Goal: Task Accomplishment & Management: Use online tool/utility

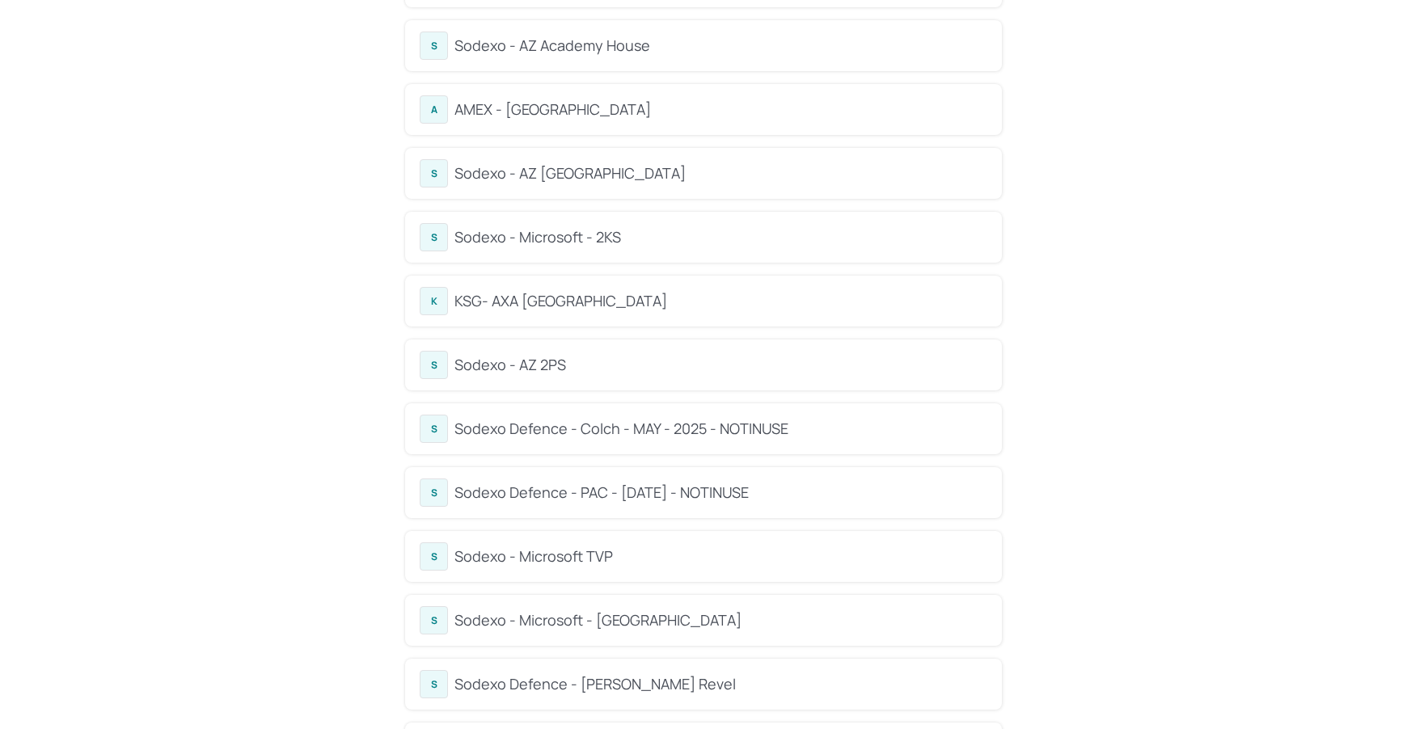
scroll to position [190, 0]
click at [629, 293] on div "KSG- AXA Dublin" at bounding box center [720, 304] width 533 height 22
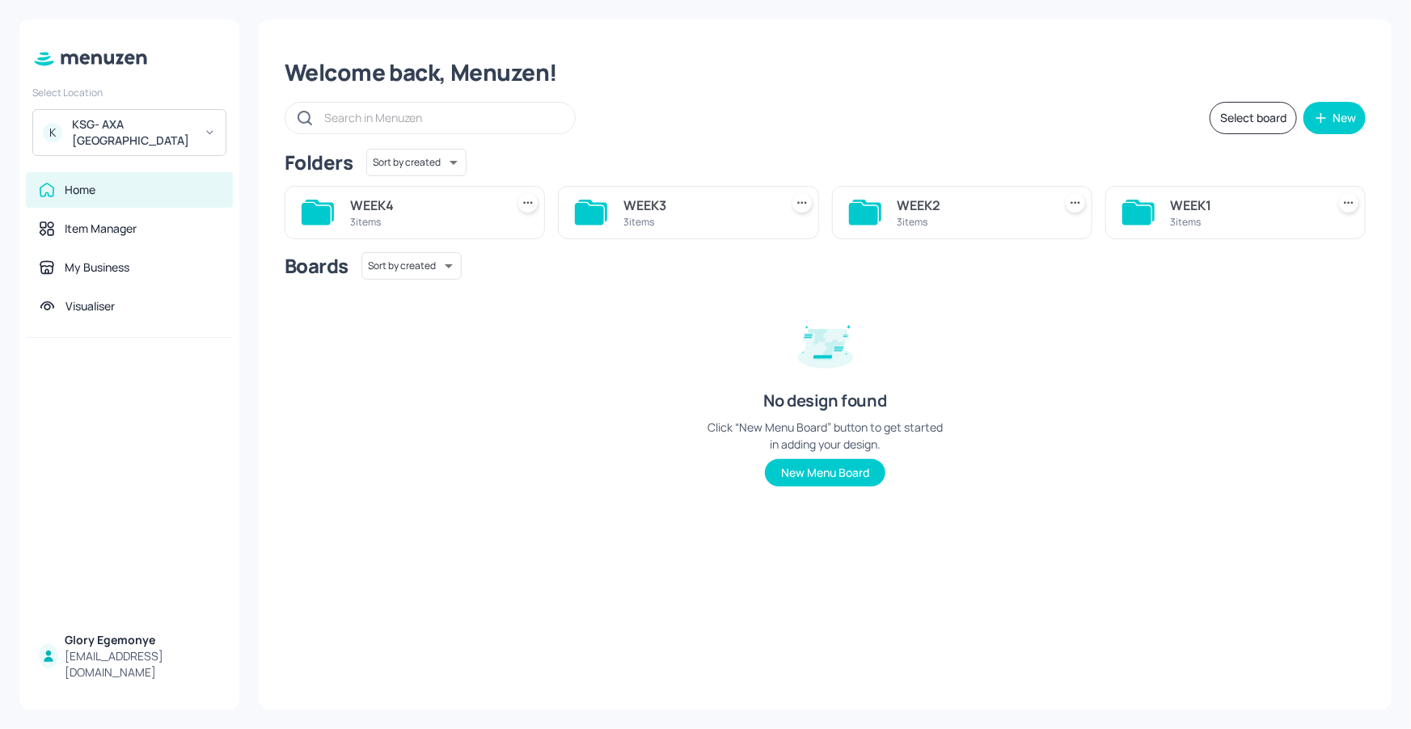
click at [1141, 212] on icon at bounding box center [1136, 214] width 29 height 22
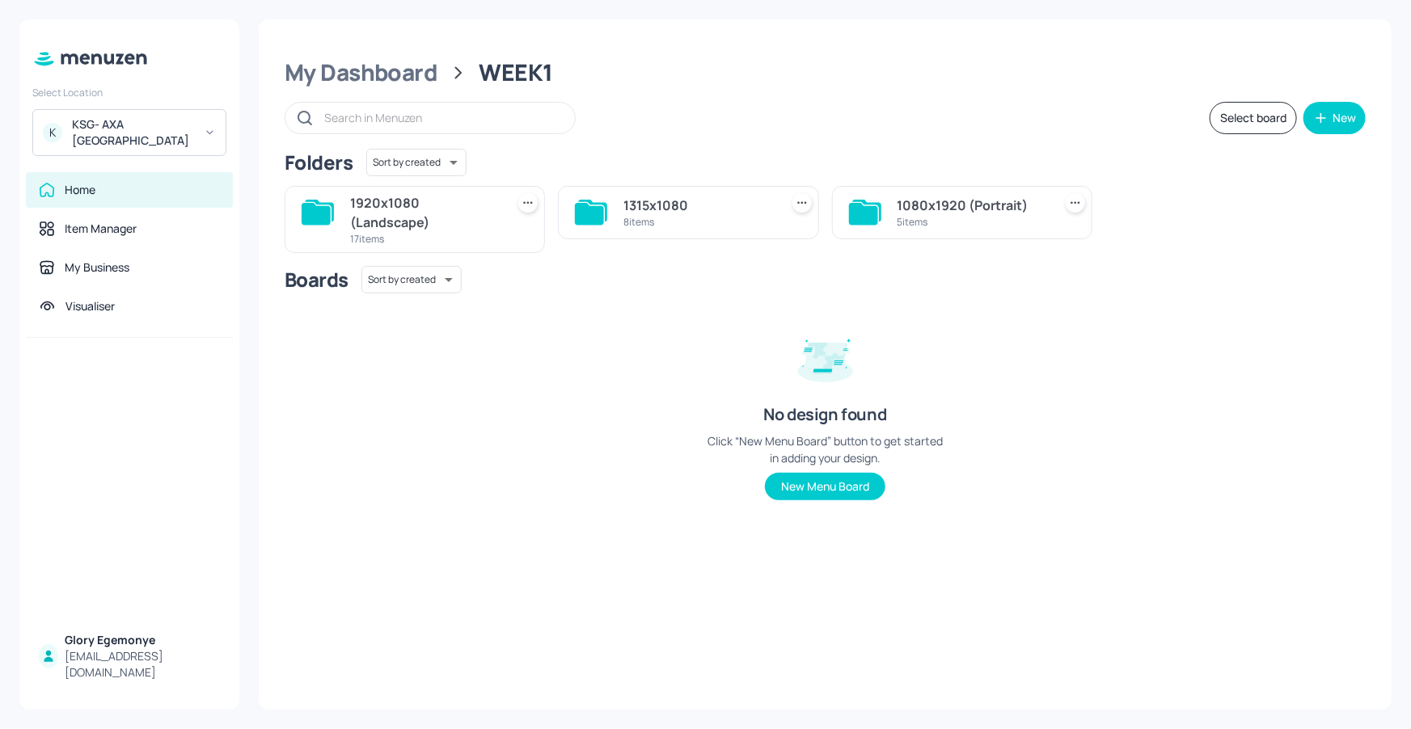
click at [325, 213] on icon at bounding box center [316, 214] width 29 height 22
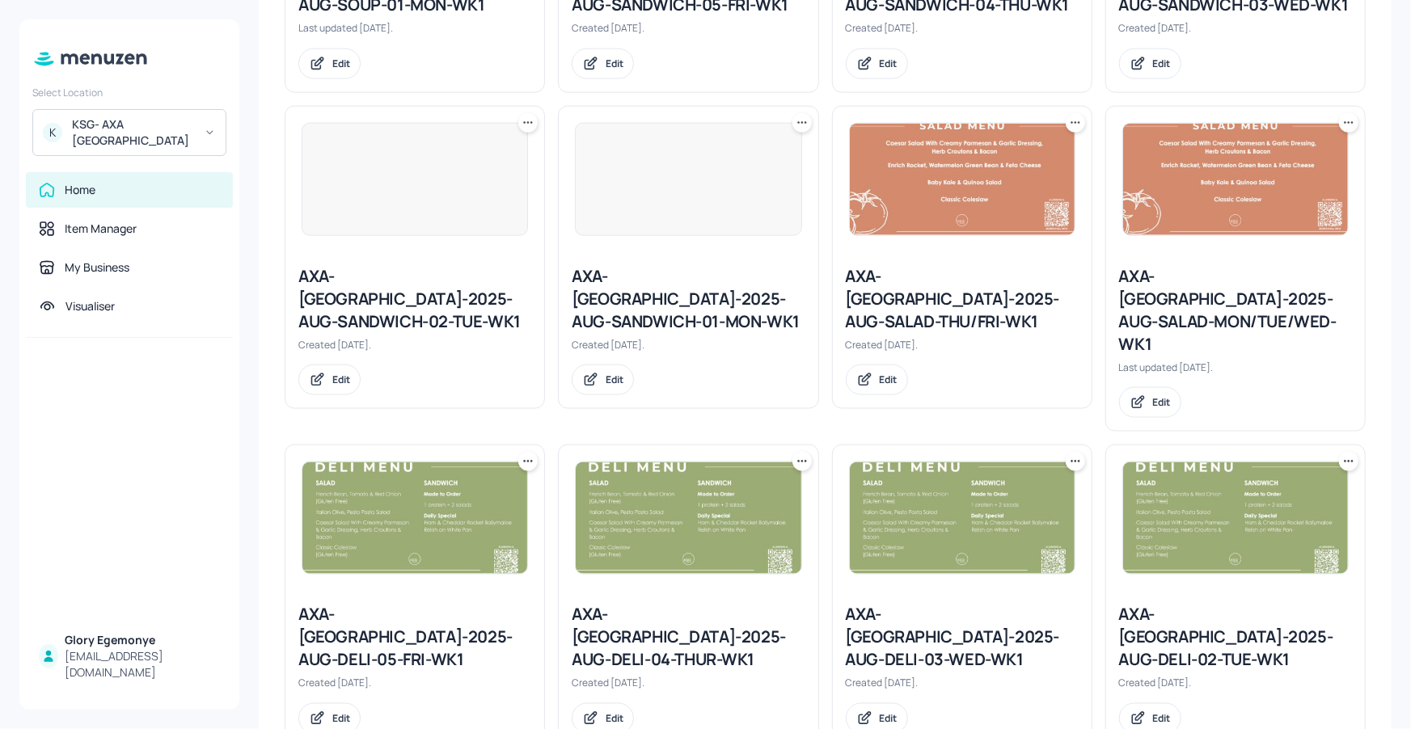
scroll to position [1222, 0]
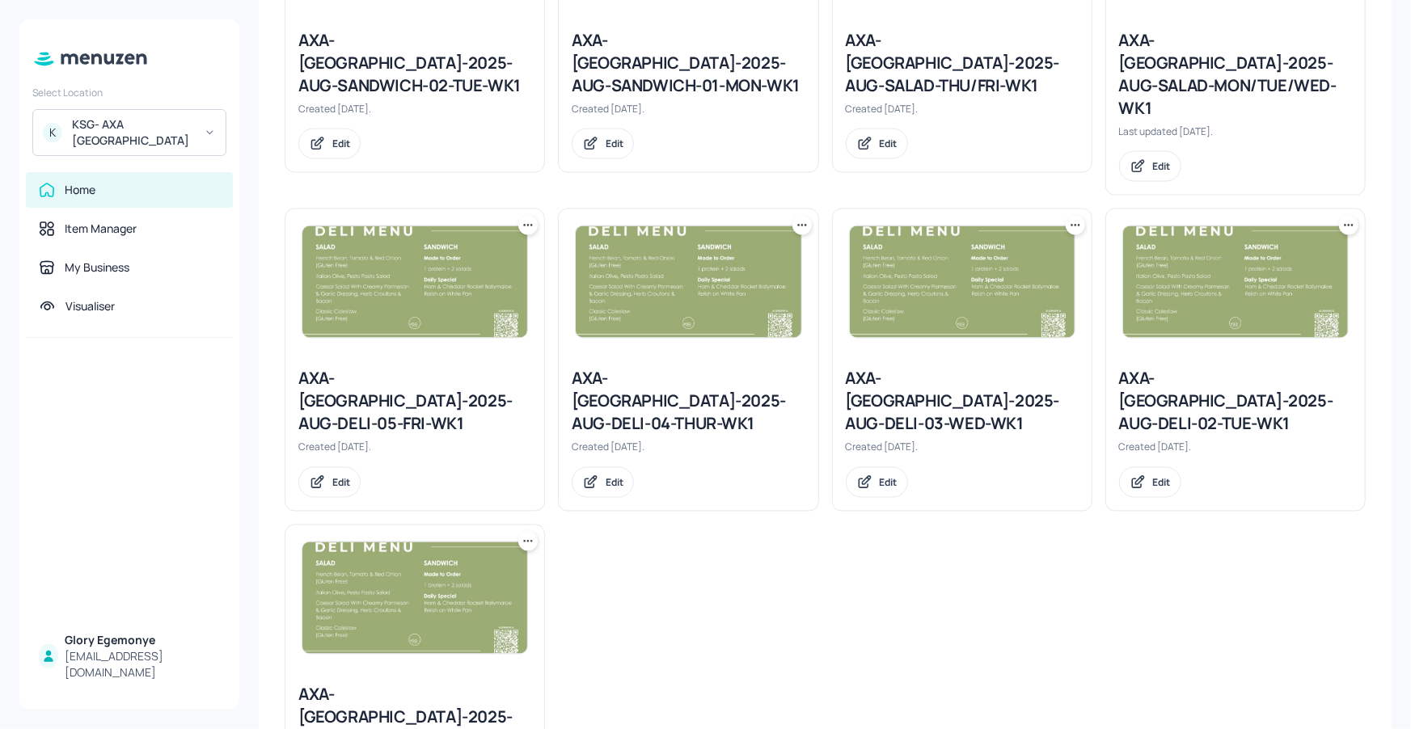
click at [411, 684] on div "AXA-DUBLIN-2025-AUG-DELI-01-MON-WK1" at bounding box center [414, 718] width 233 height 68
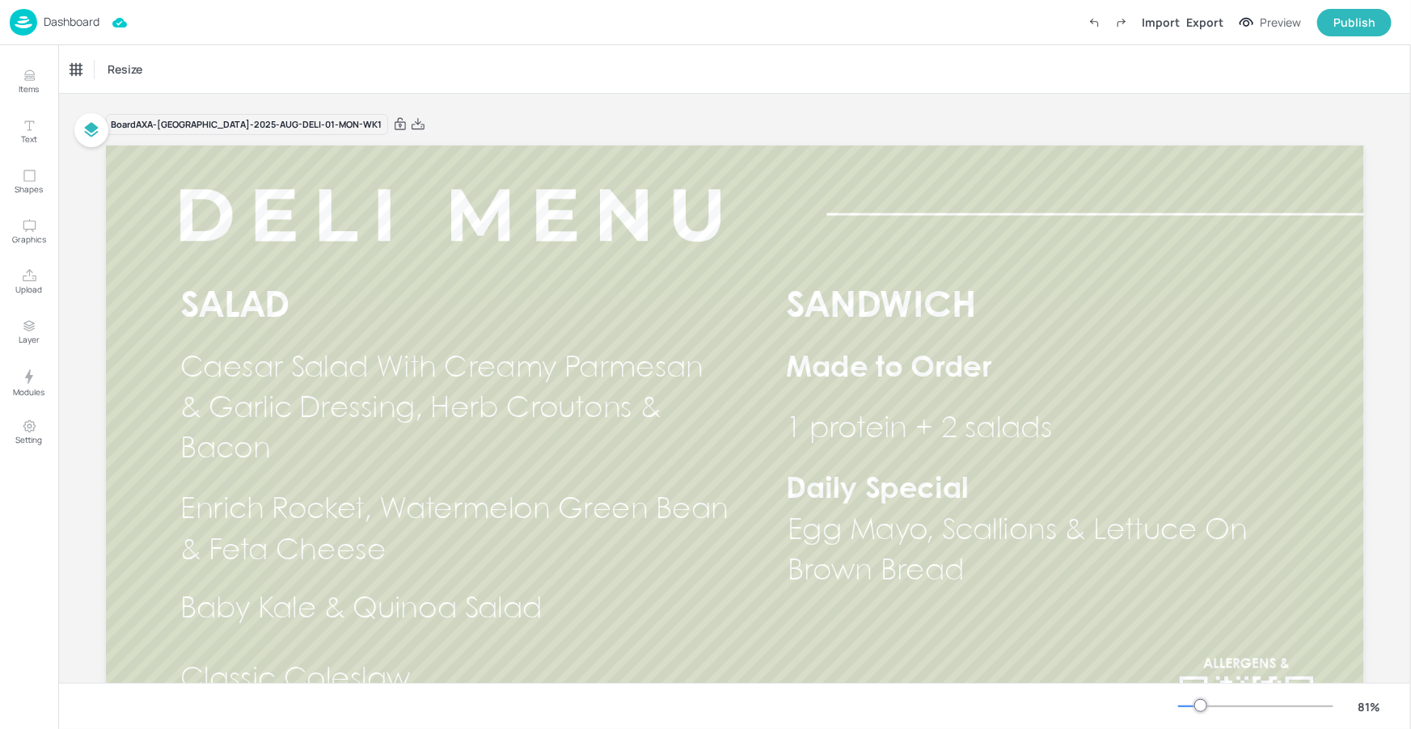
click at [1194, 706] on div at bounding box center [1200, 705] width 13 height 13
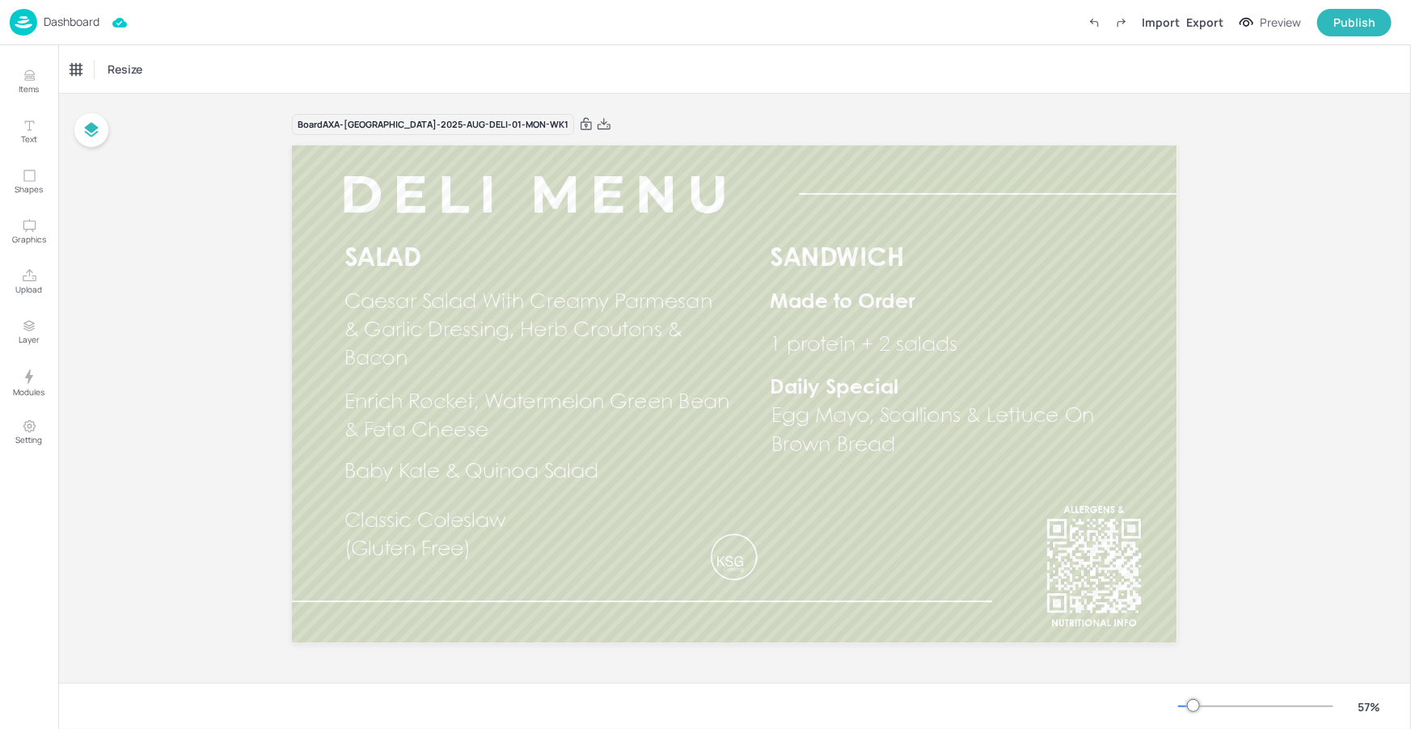
click at [1189, 704] on div at bounding box center [1193, 705] width 13 height 13
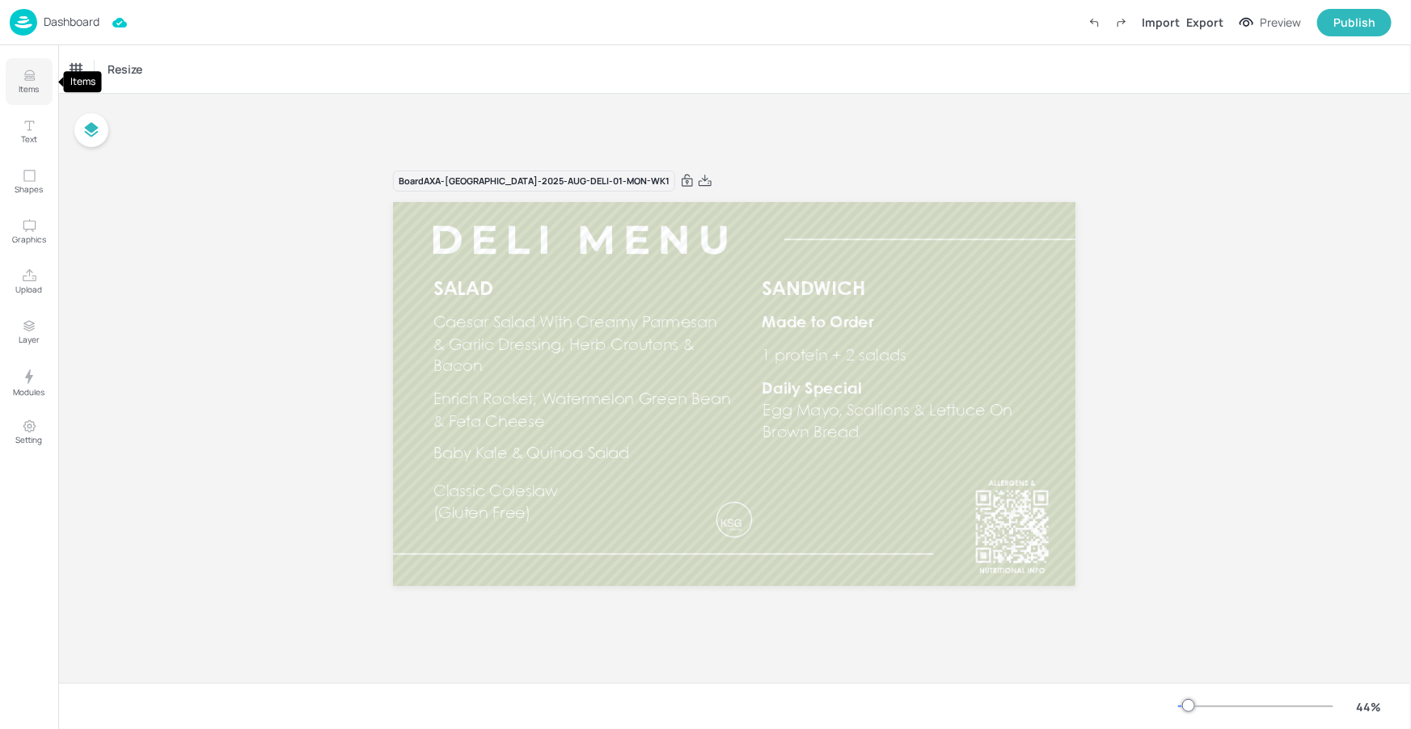
click at [43, 85] on button "Items" at bounding box center [29, 81] width 47 height 47
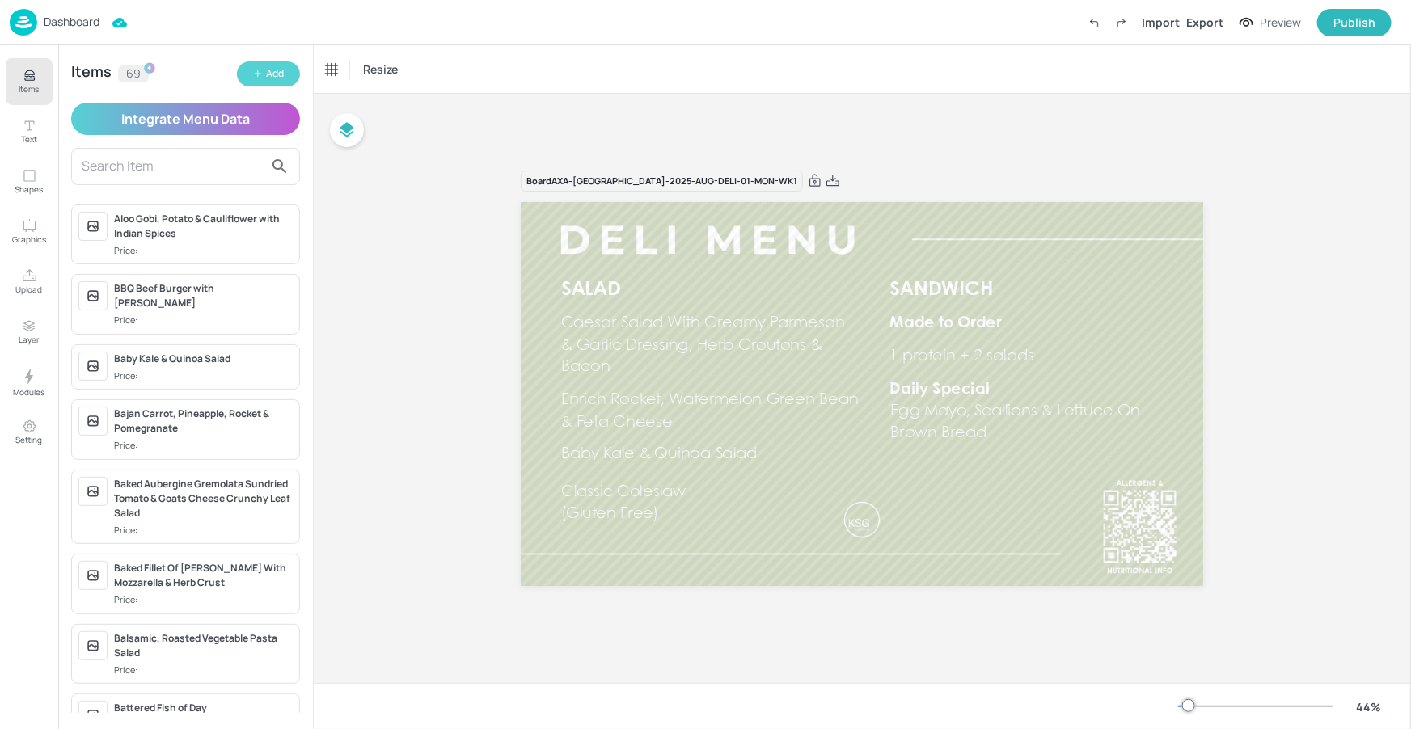
click at [258, 71] on icon "button" at bounding box center [258, 74] width 0 height 6
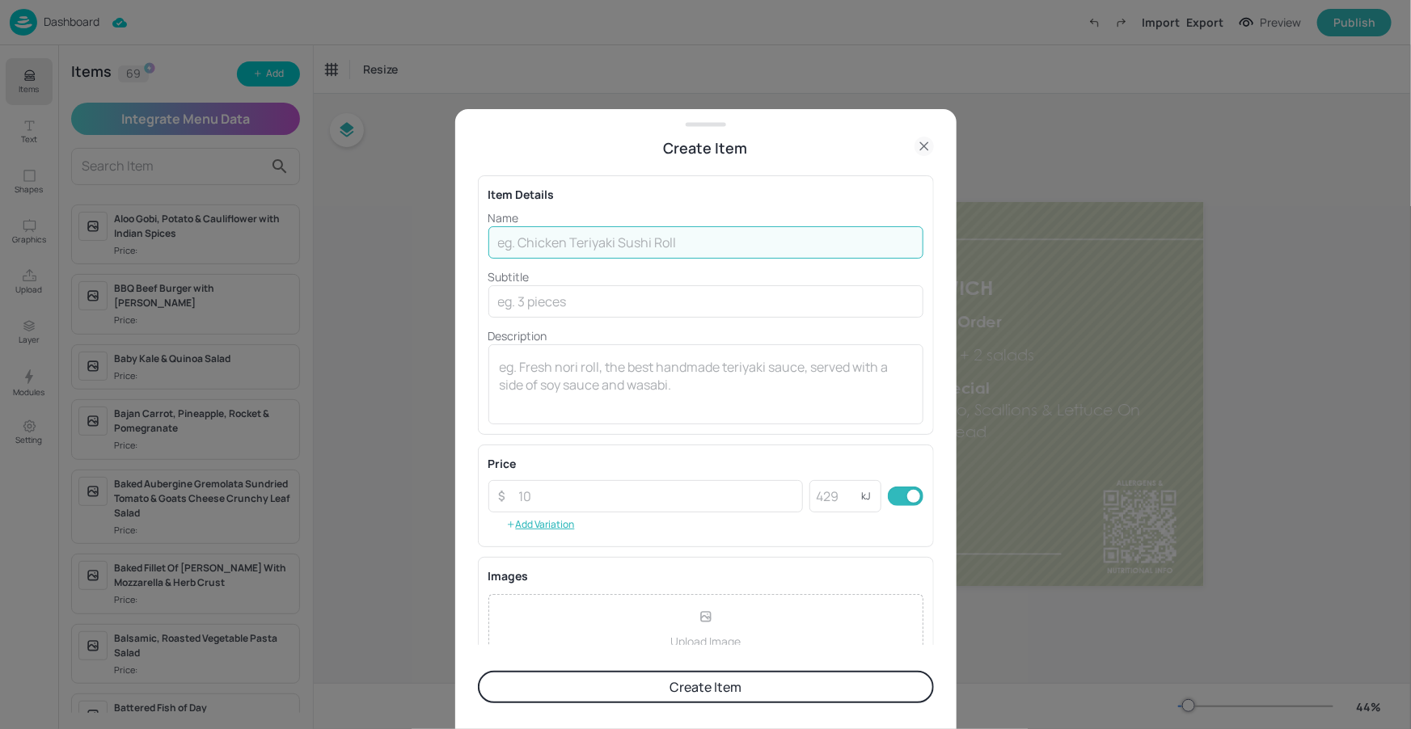
click at [579, 247] on input "text" at bounding box center [705, 242] width 435 height 32
paste input "Mediterranean Bean Salad"
type input "Mediterranean Bean Salad"
click at [675, 679] on button "Create Item" at bounding box center [706, 687] width 456 height 32
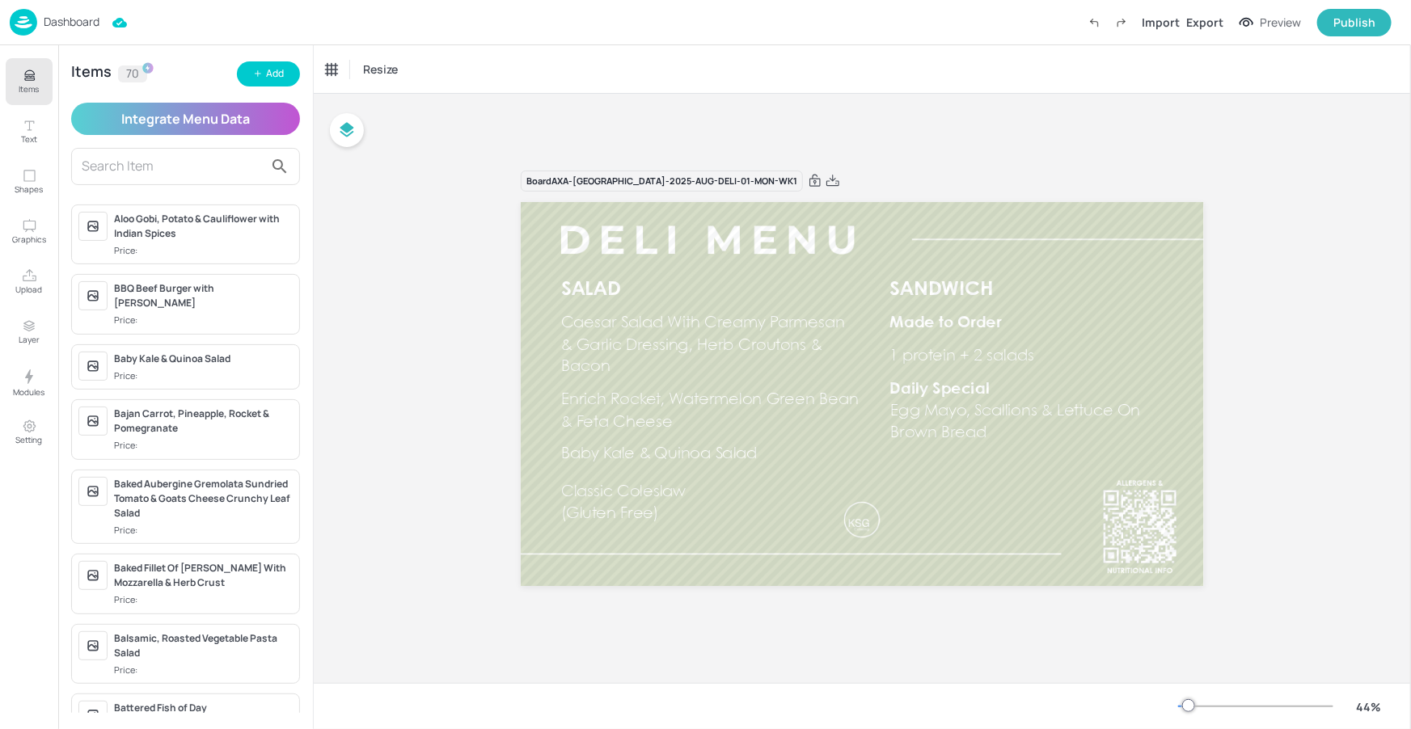
click at [178, 166] on input "text" at bounding box center [173, 167] width 182 height 26
click at [289, 74] on button "Add" at bounding box center [268, 73] width 63 height 25
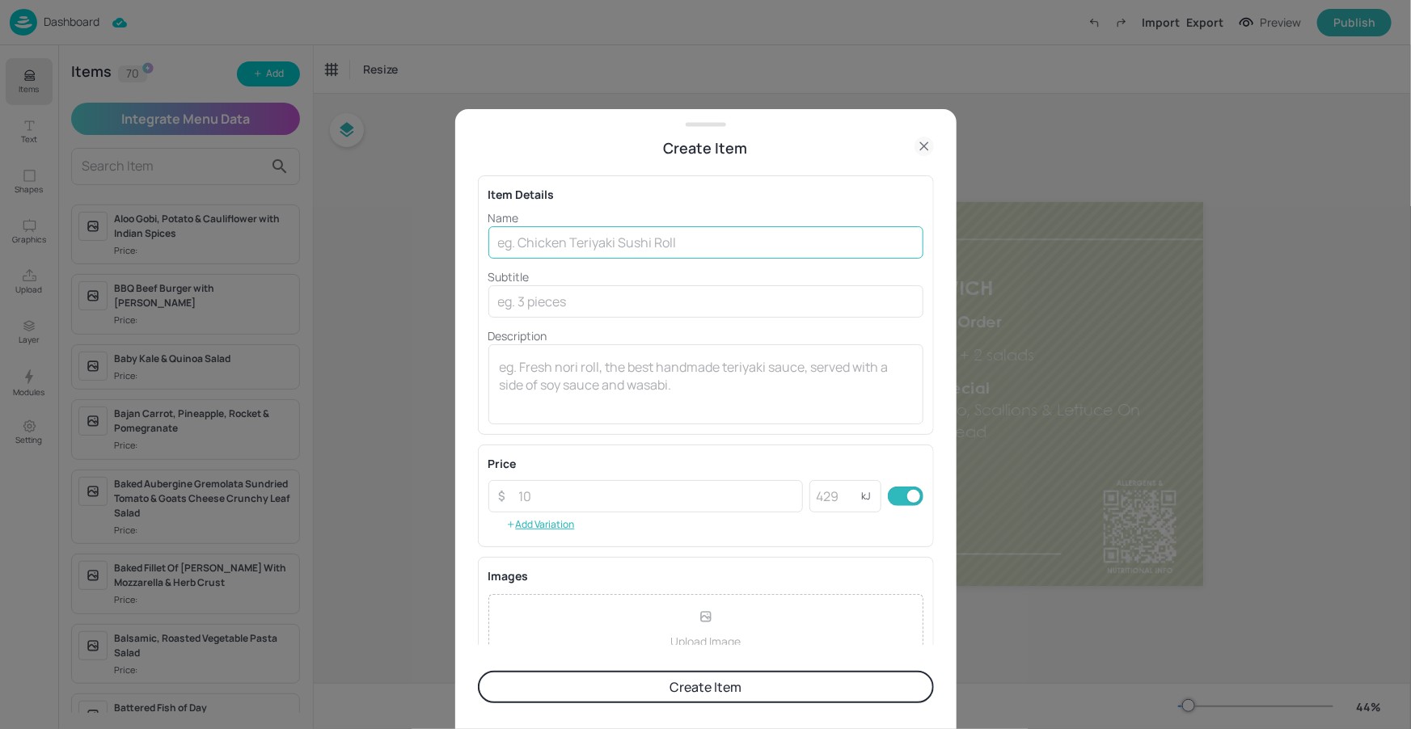
click at [711, 231] on input "text" at bounding box center [705, 242] width 435 height 32
paste input "Caesar Salad, Parmesan, Herb Croutons and Bacon"
click at [758, 245] on input "Caesar Salad, Parmesan, Herb Croutons and Bacon" at bounding box center [705, 242] width 435 height 32
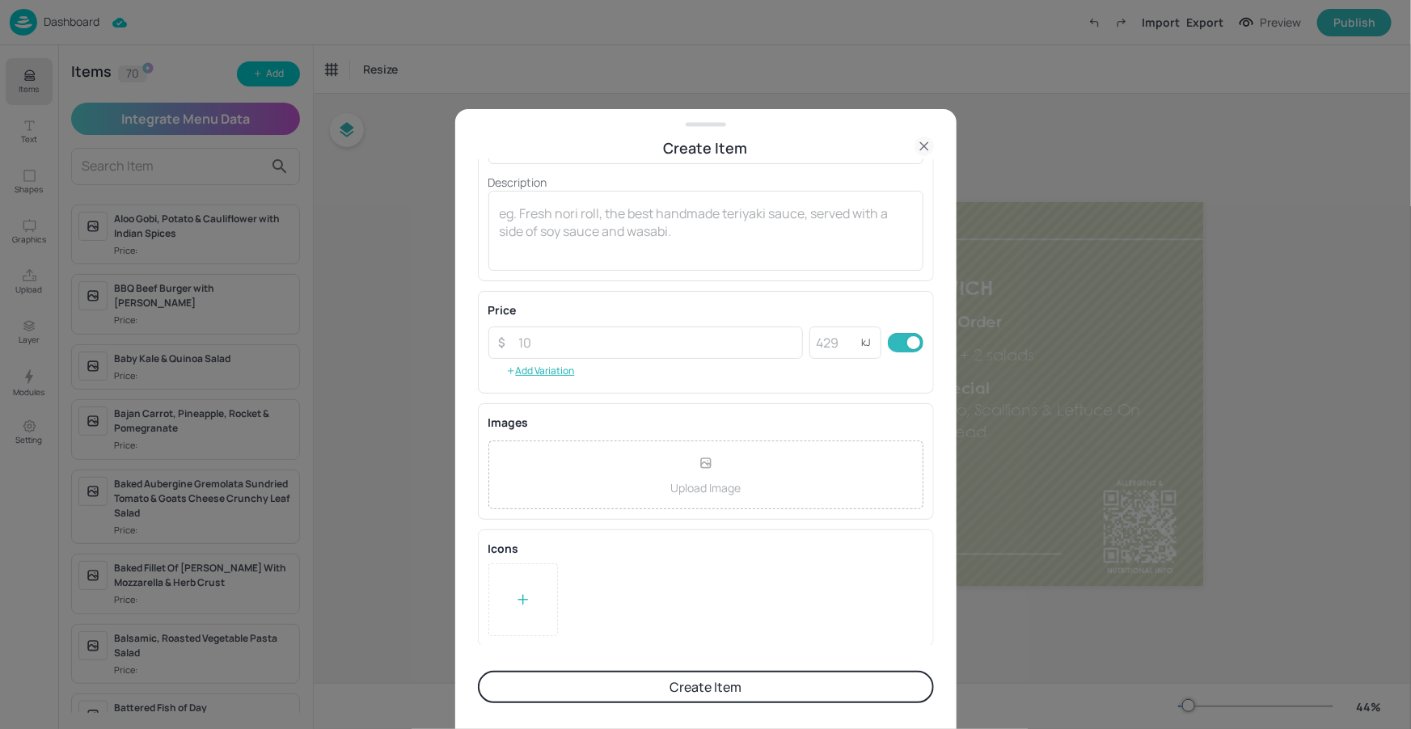
type input "Caesar Salad, Parmesan, Herb Croutons and Bacon"
click at [616, 667] on form "Item Details Name Caesar Salad, Parmesan, Herb Croutons and Bacon ​ Subtitle ​ …" at bounding box center [706, 444] width 456 height 570
click at [614, 675] on button "Create Item" at bounding box center [706, 687] width 456 height 32
